Goal: Check status: Check status

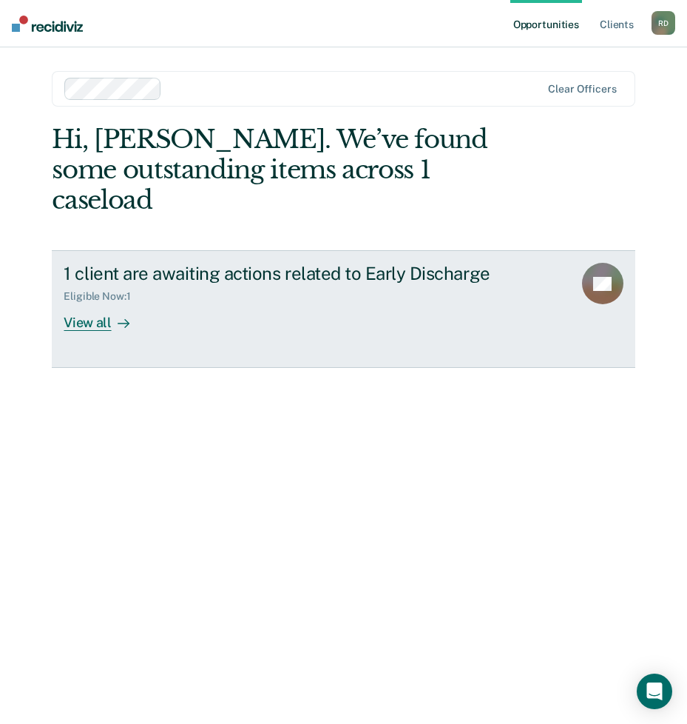
click at [112, 314] on div at bounding box center [121, 322] width 18 height 17
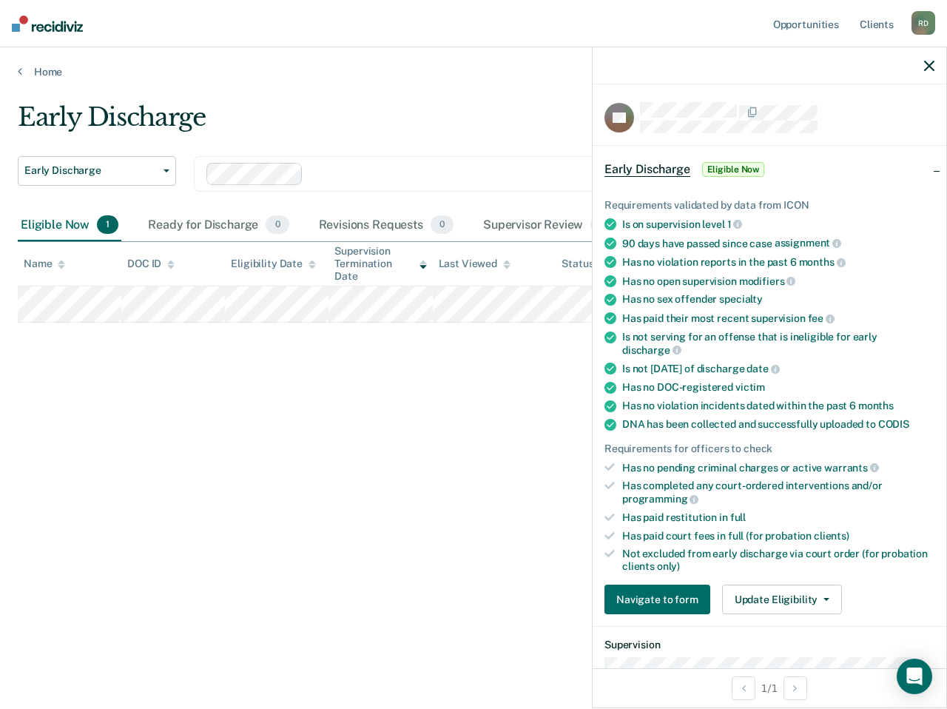
click at [926, 65] on icon "button" at bounding box center [929, 66] width 10 height 10
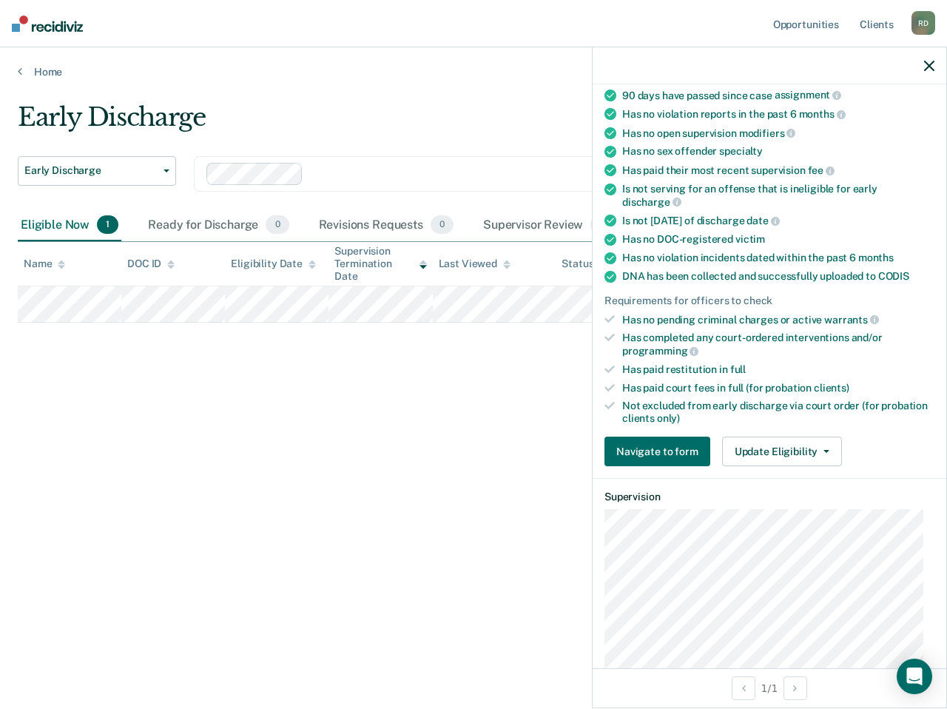
drag, startPoint x: 312, startPoint y: 548, endPoint x: 307, endPoint y: 562, distance: 15.5
click at [307, 562] on div "Early Discharge Early Discharge Early Discharge Clear officers Eligible Now 1 R…" at bounding box center [474, 350] width 912 height 496
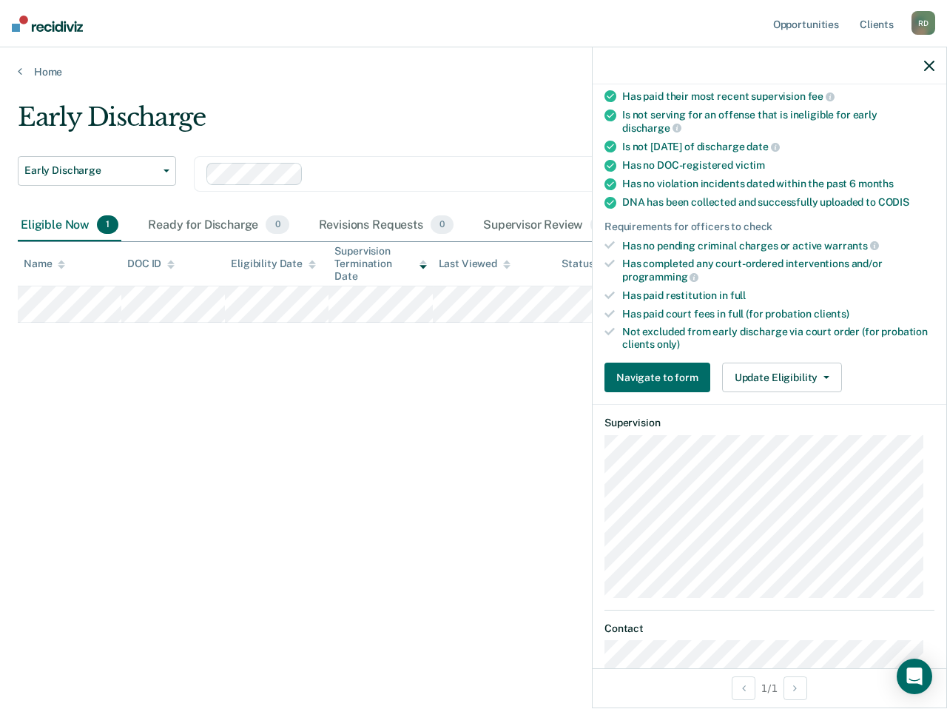
scroll to position [296, 0]
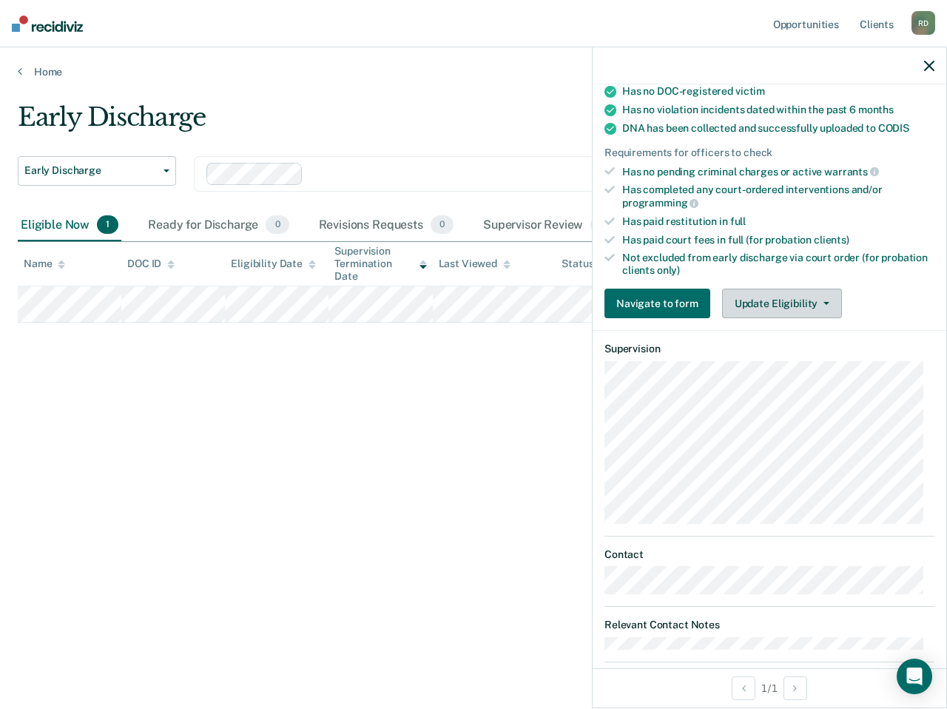
click at [824, 303] on icon "button" at bounding box center [827, 303] width 6 height 3
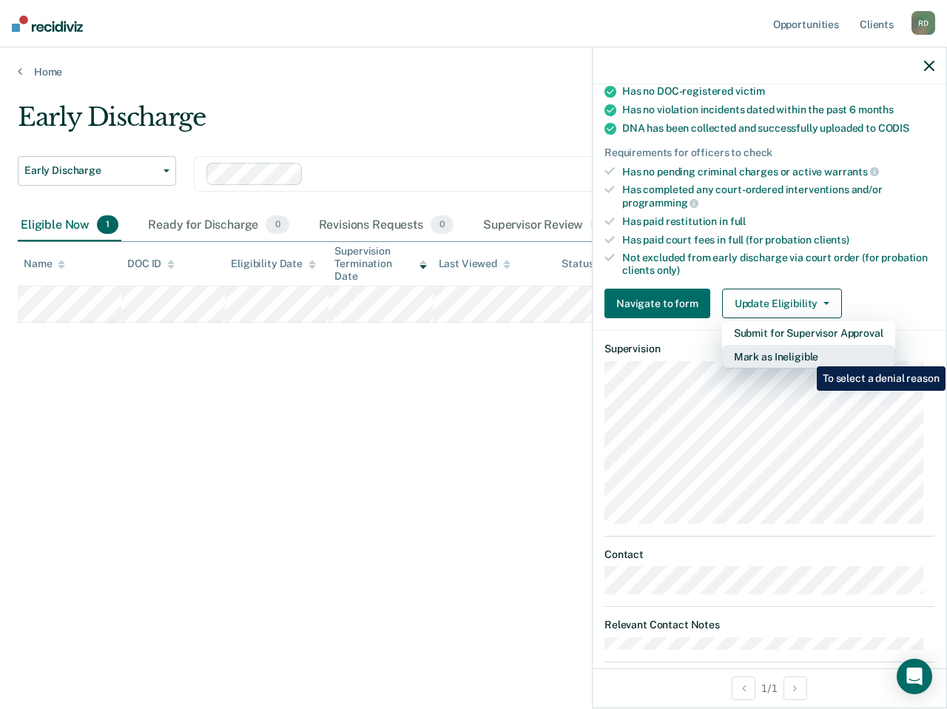
click at [806, 355] on button "Mark as Ineligible" at bounding box center [808, 357] width 173 height 24
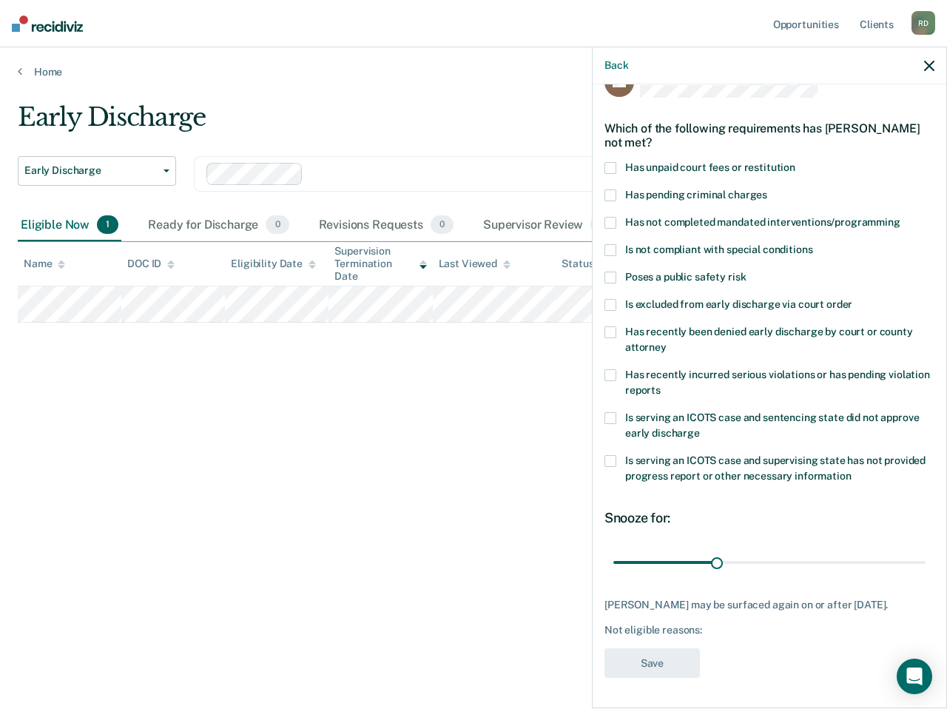
click at [605, 217] on span at bounding box center [611, 223] width 12 height 12
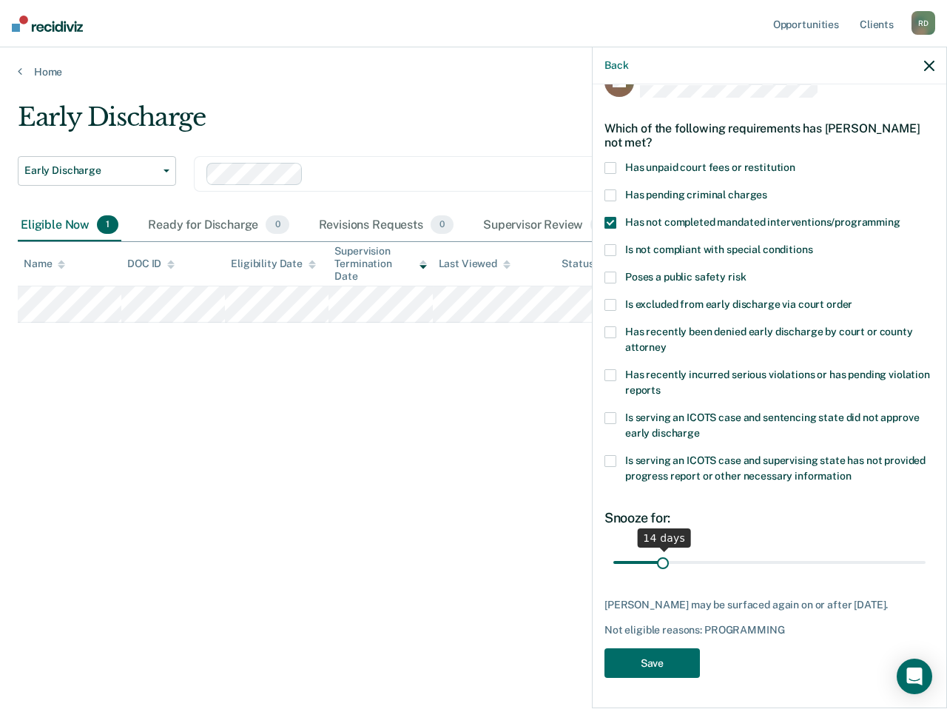
drag, startPoint x: 710, startPoint y: 549, endPoint x: 662, endPoint y: 552, distance: 48.2
type input "14"
click at [662, 552] on input "range" at bounding box center [769, 562] width 312 height 26
click at [662, 648] on button "Save" at bounding box center [652, 663] width 95 height 30
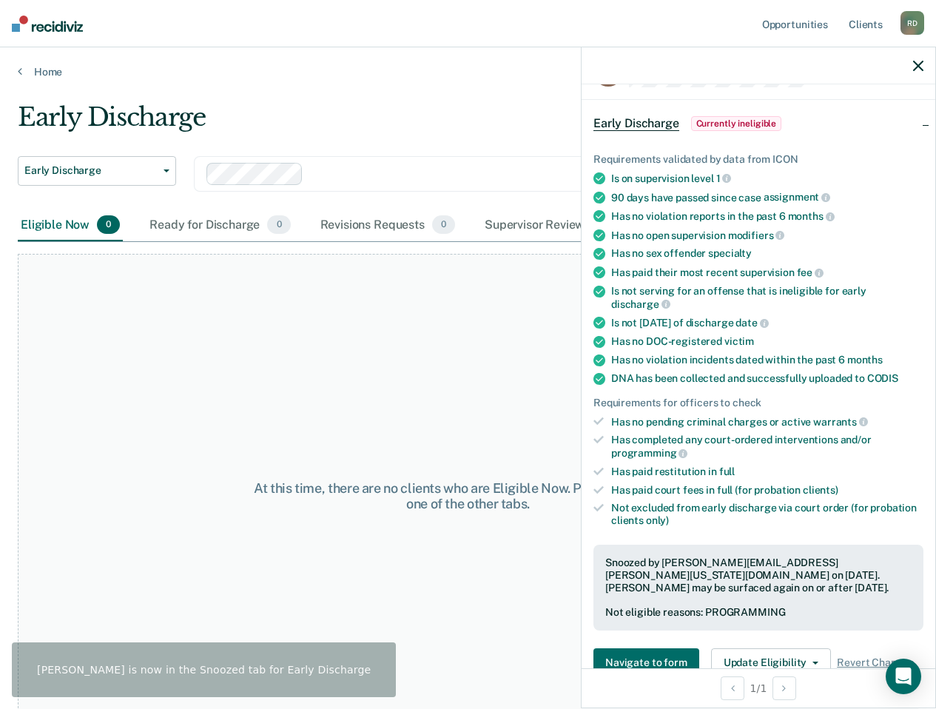
click at [507, 430] on div "At this time, there are no clients who are Eligible Now. Please navigate to one…" at bounding box center [468, 496] width 901 height 484
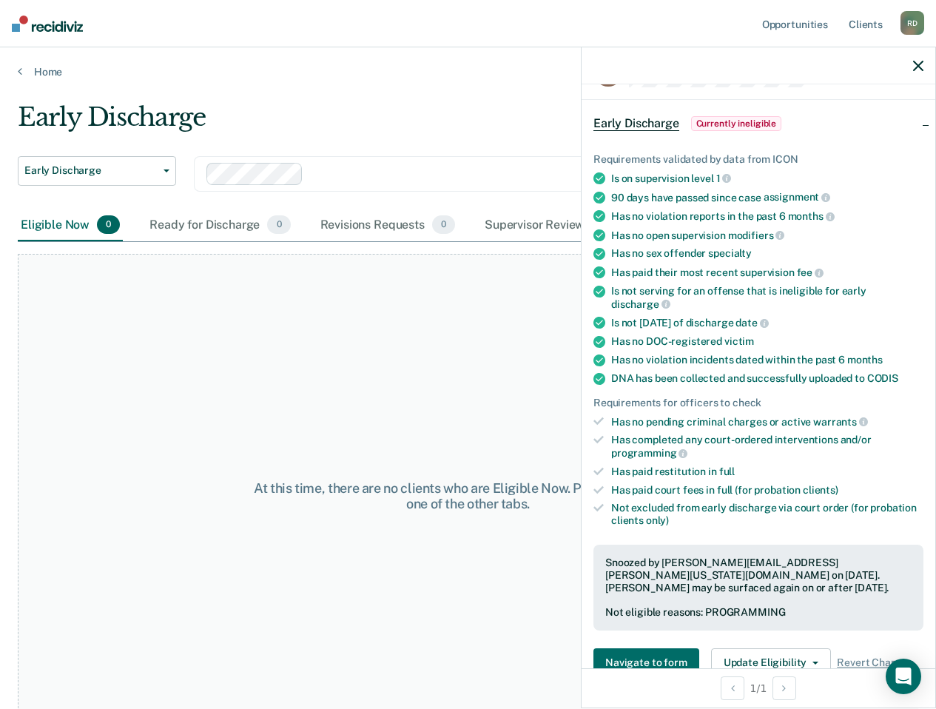
click at [917, 64] on icon "button" at bounding box center [918, 66] width 10 height 10
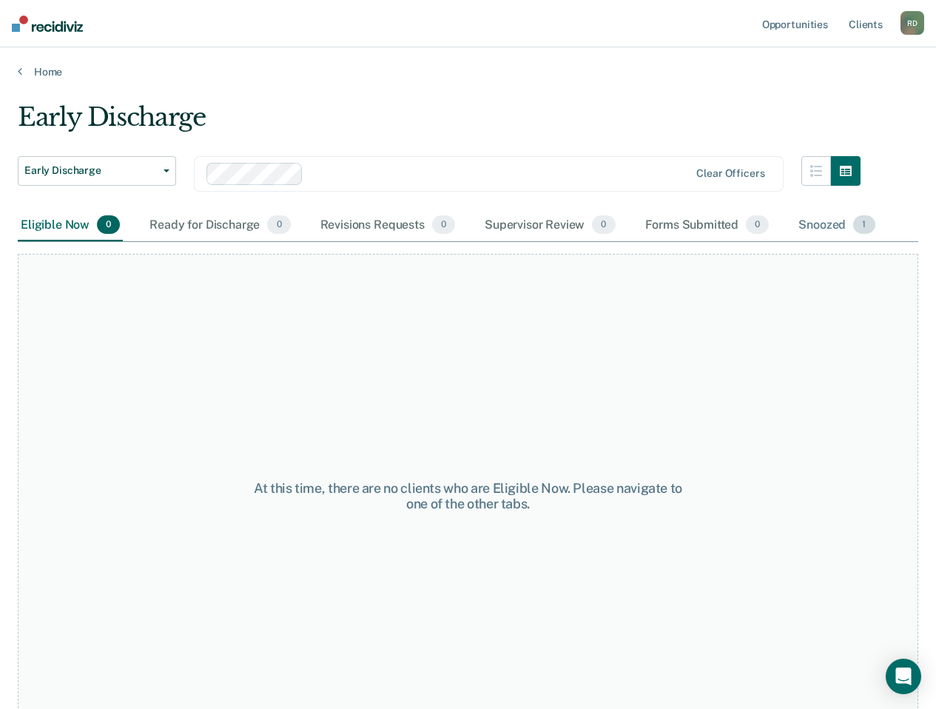
click at [844, 221] on div "Snoozed 1" at bounding box center [836, 225] width 82 height 33
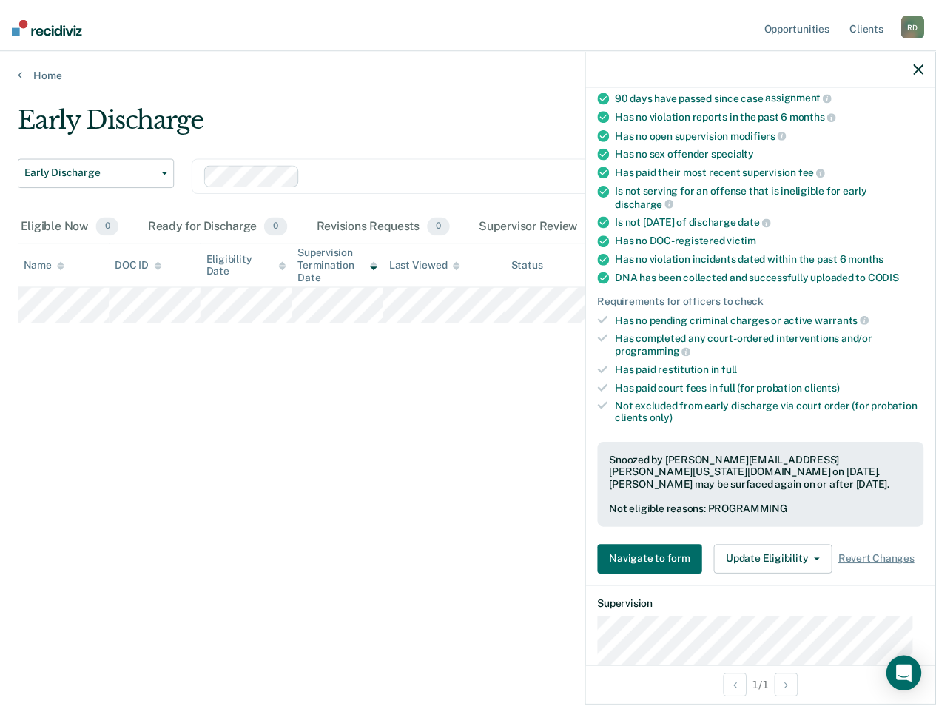
scroll to position [370, 0]
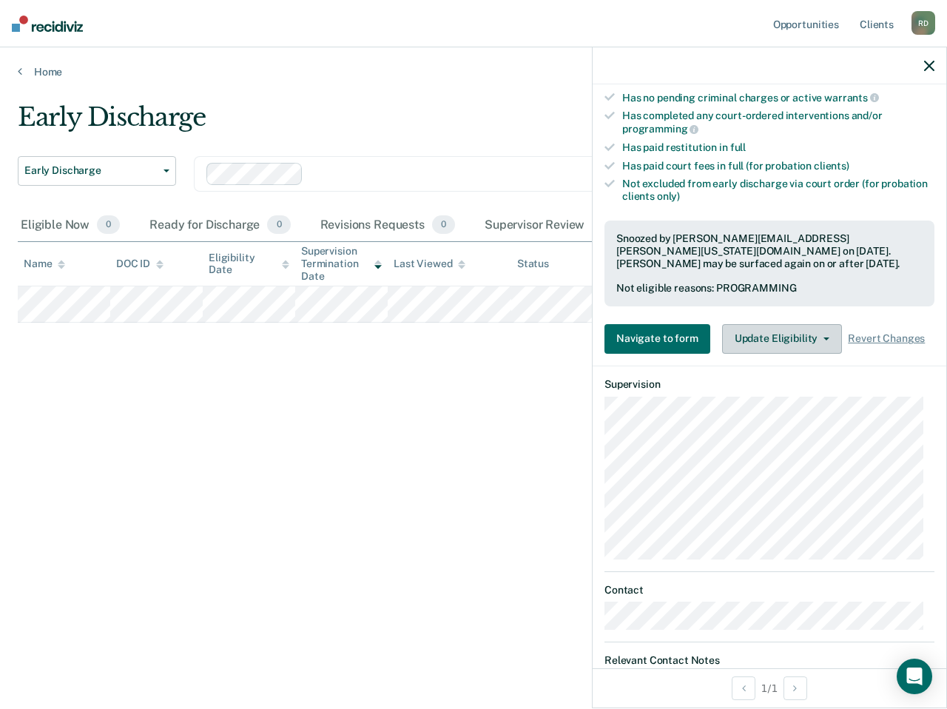
click at [791, 331] on button "Update Eligibility" at bounding box center [782, 339] width 120 height 30
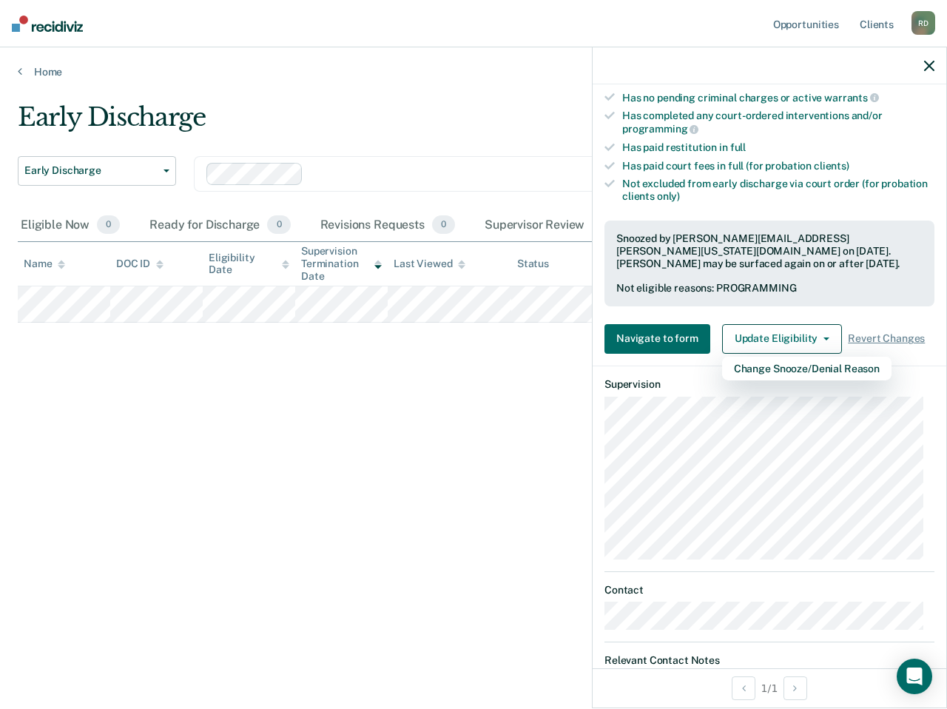
click at [378, 394] on div "Early Discharge Early Discharge Early Discharge Clear officers Eligible Now 0 R…" at bounding box center [474, 350] width 912 height 496
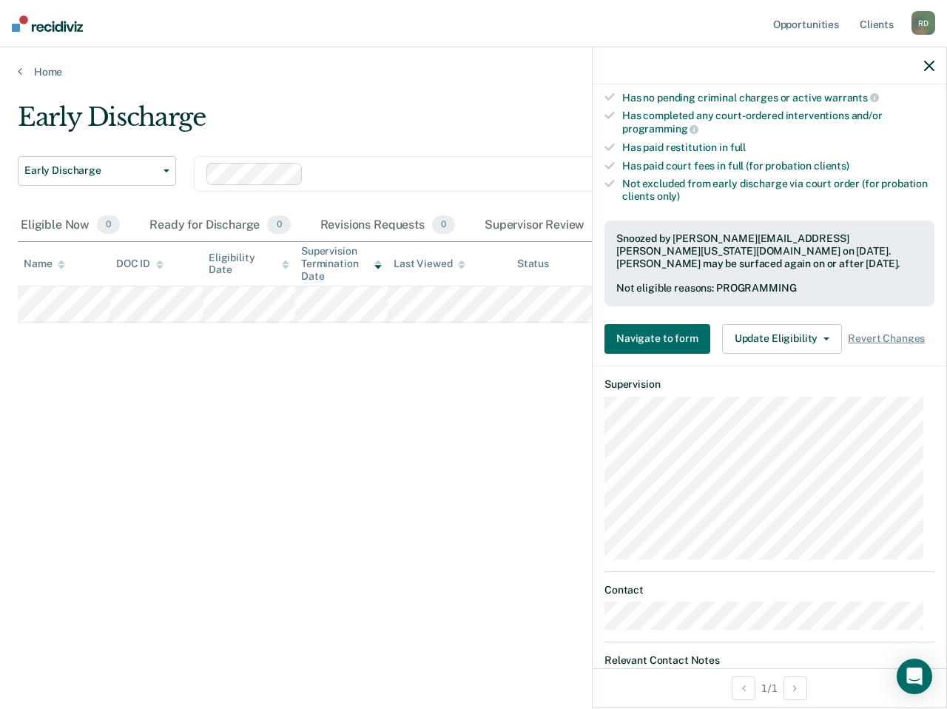
click at [489, 470] on div "Early Discharge Early Discharge Early Discharge Clear officers Eligible Now 0 R…" at bounding box center [474, 350] width 912 height 496
click at [932, 58] on div at bounding box center [770, 65] width 354 height 37
click at [930, 66] on icon "button" at bounding box center [929, 66] width 10 height 10
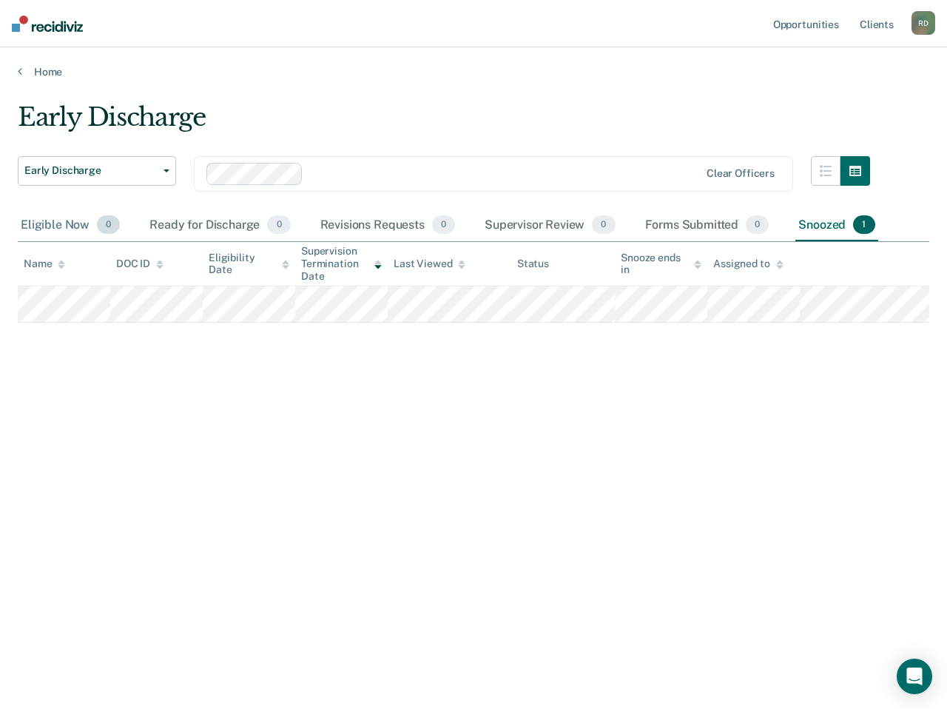
click at [66, 231] on div "Eligible Now 0" at bounding box center [70, 225] width 105 height 33
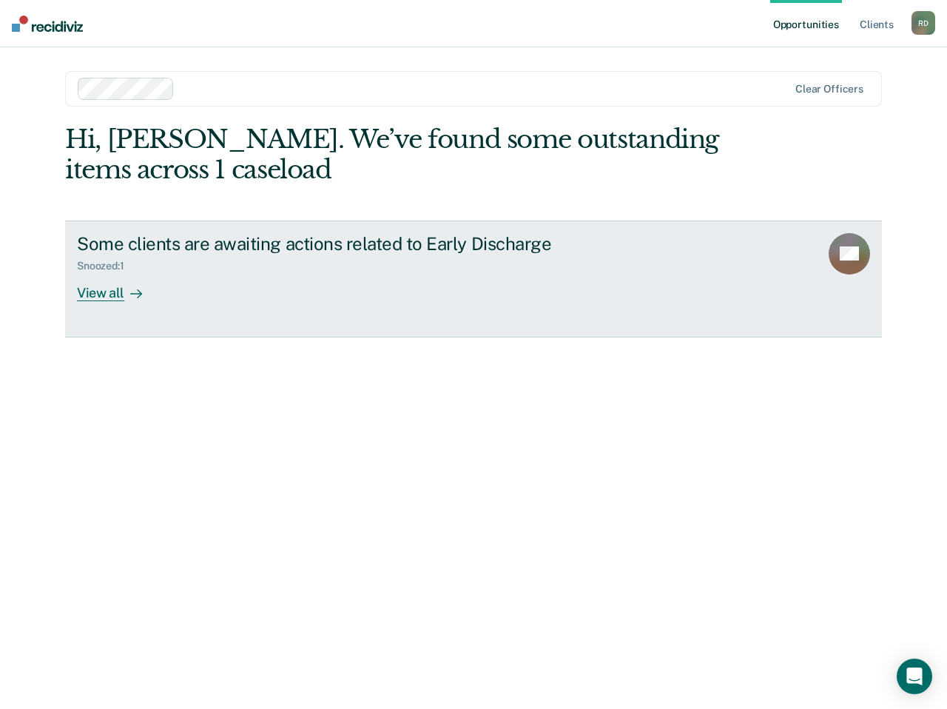
click at [108, 288] on div "View all" at bounding box center [118, 286] width 83 height 29
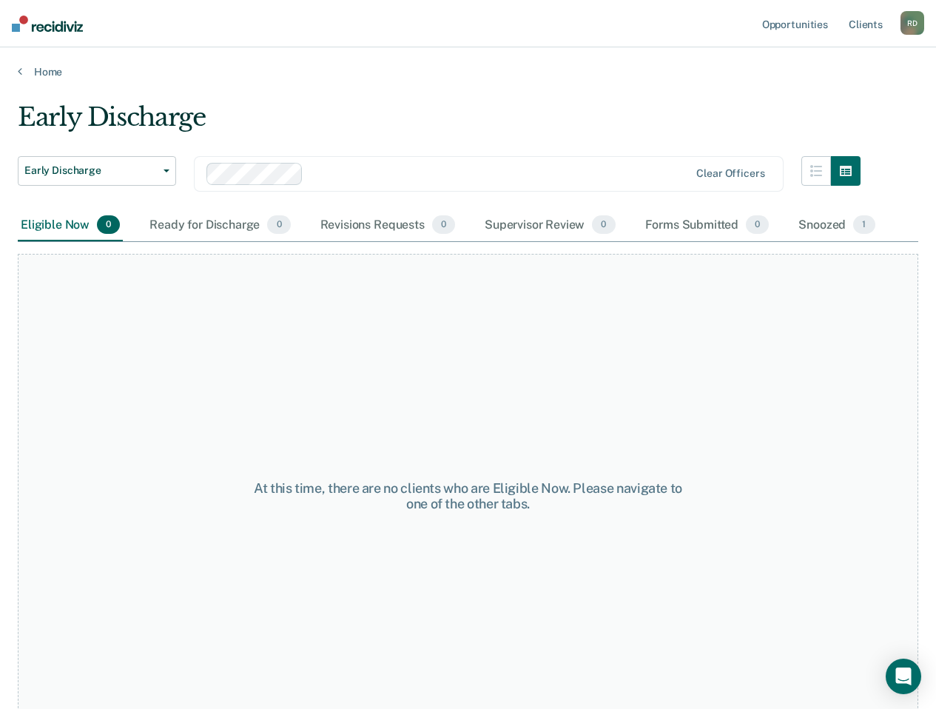
scroll to position [29, 0]
